Goal: Task Accomplishment & Management: Complete application form

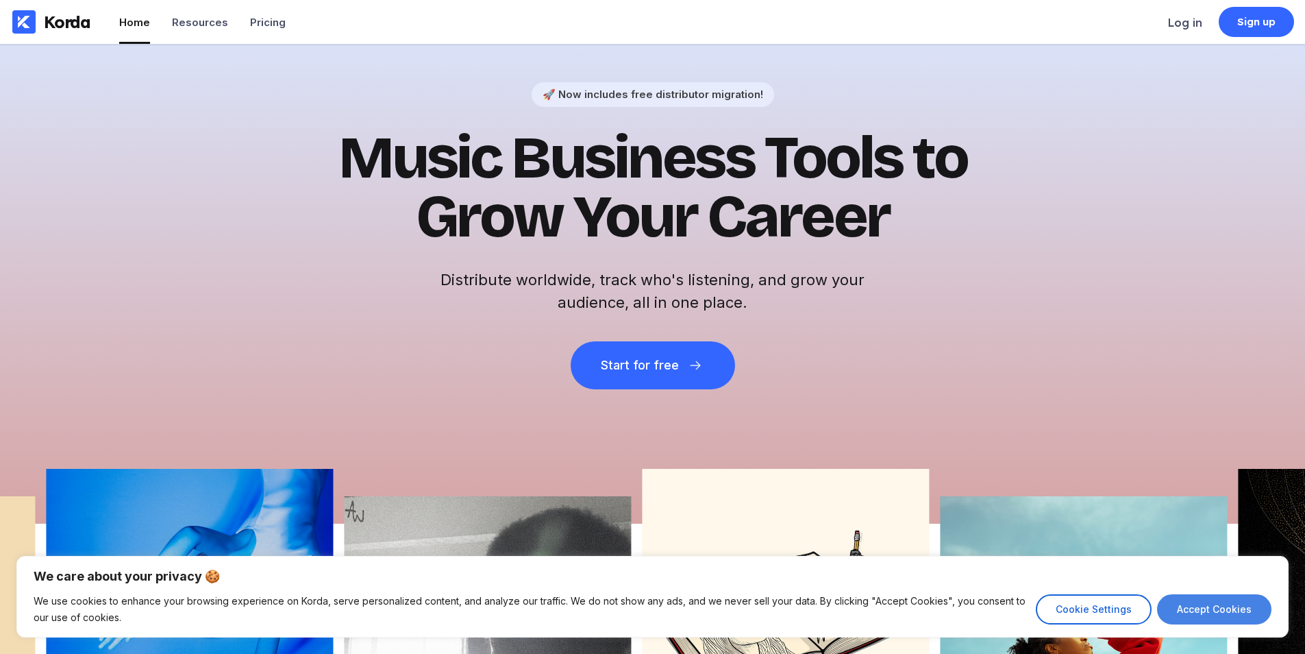
click at [1211, 619] on button "Accept Cookies" at bounding box center [1214, 609] width 114 height 30
checkbox input "true"
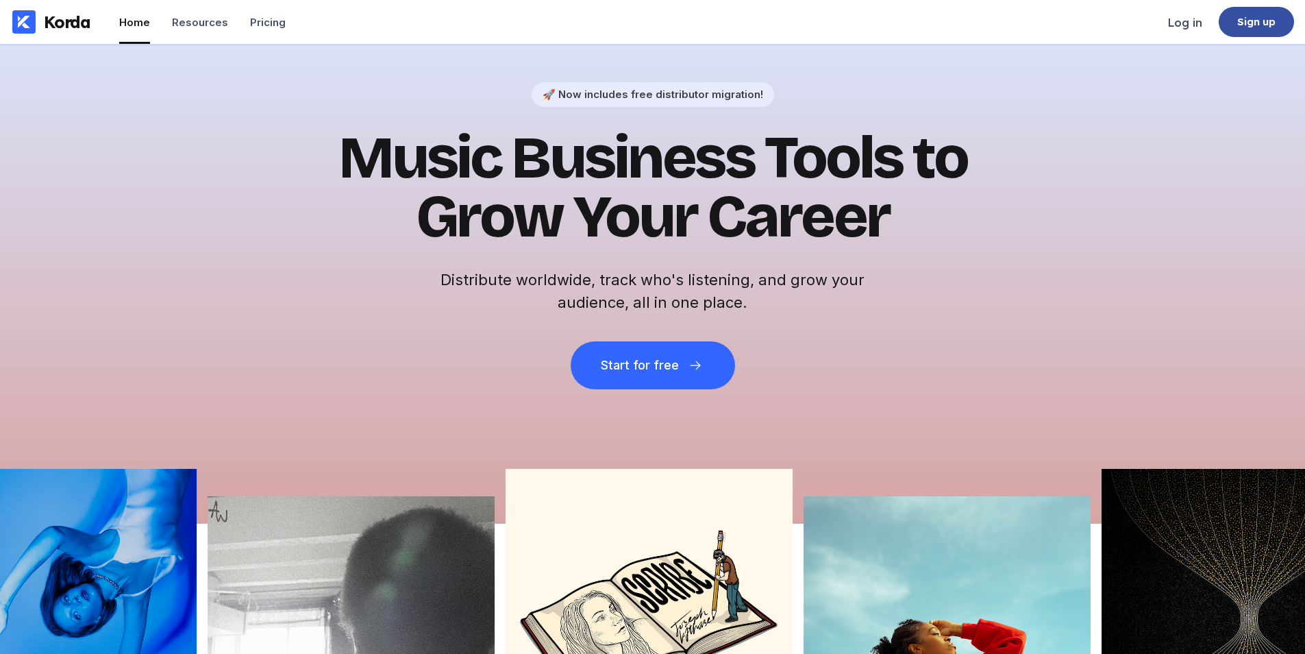
click at [1279, 34] on div "Sign up" at bounding box center [1256, 22] width 75 height 30
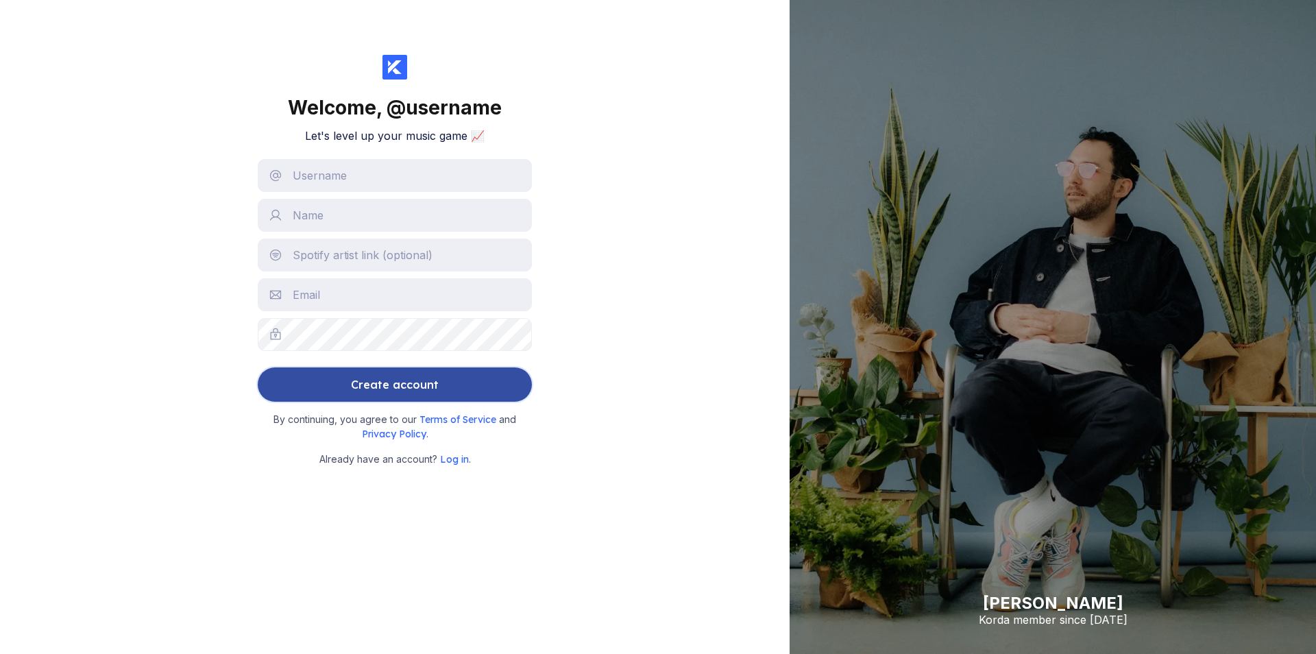
click at [523, 390] on button "Create account" at bounding box center [395, 384] width 274 height 34
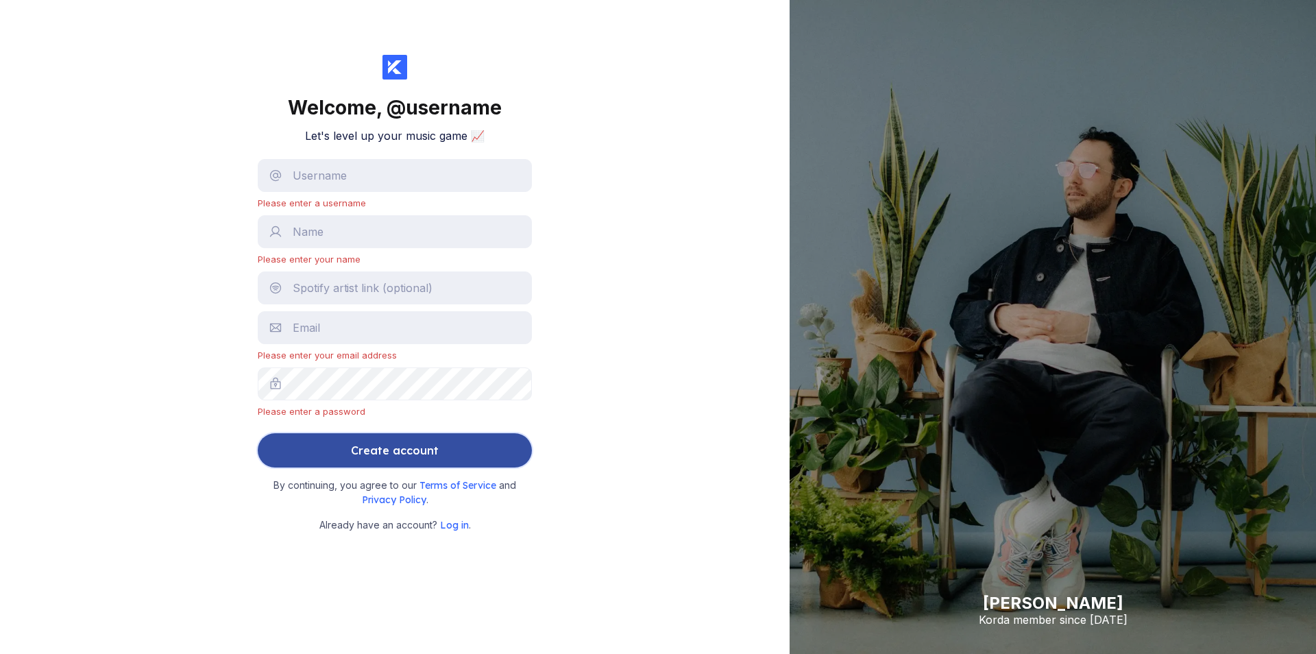
click at [432, 439] on div "Create account" at bounding box center [395, 449] width 88 height 27
click at [484, 457] on button "Create account" at bounding box center [395, 450] width 274 height 34
